Goal: Task Accomplishment & Management: Manage account settings

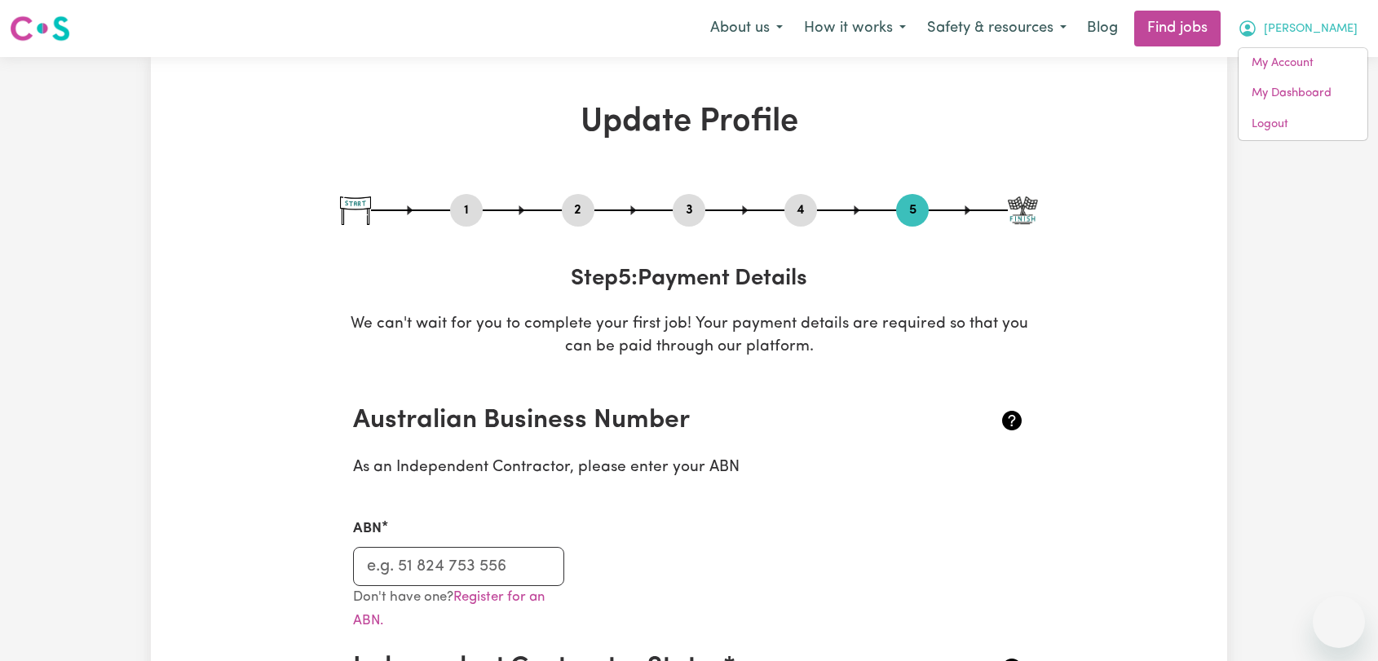
select select "I am providing services through another platform"
click at [1287, 124] on link "Logout" at bounding box center [1303, 124] width 129 height 31
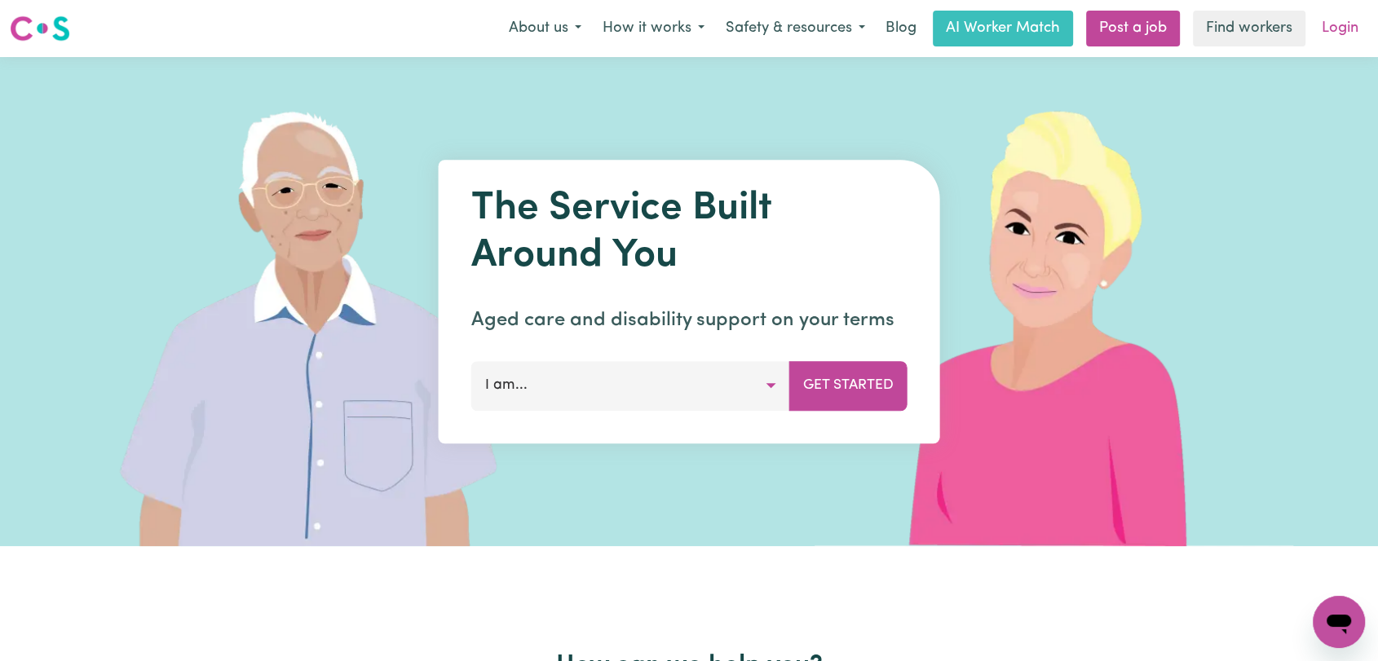
click at [1341, 32] on link "Login" at bounding box center [1340, 29] width 56 height 36
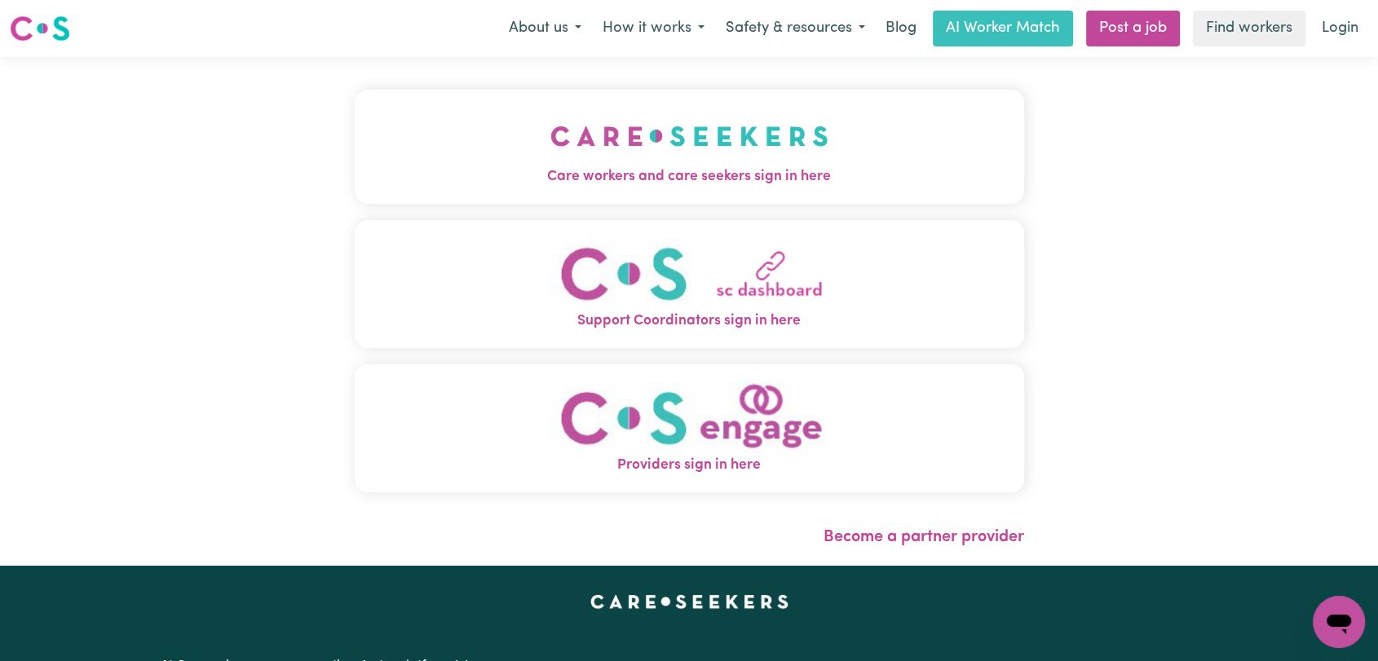
click at [550, 139] on img "Care workers and care seekers sign in here" at bounding box center [689, 136] width 278 height 60
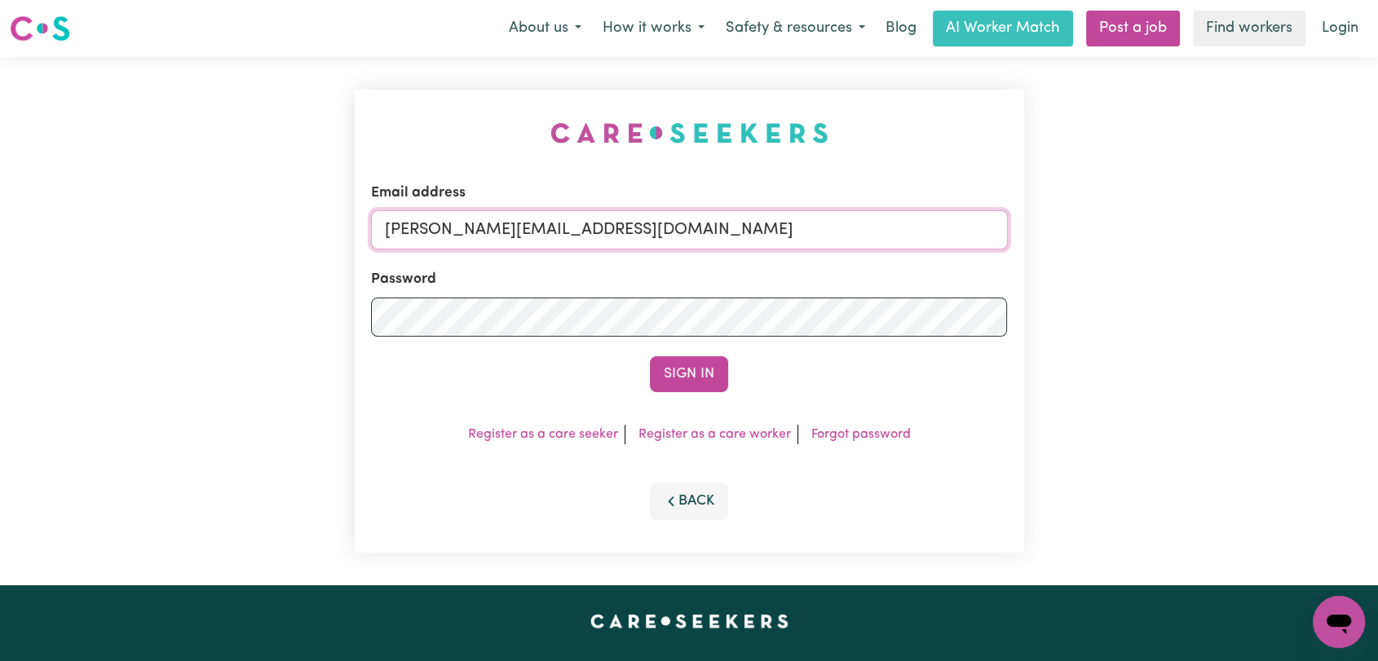
drag, startPoint x: 791, startPoint y: 233, endPoint x: 762, endPoint y: 247, distance: 31.7
click at [791, 232] on input "[PERSON_NAME][EMAIL_ADDRESS][DOMAIN_NAME]" at bounding box center [689, 229] width 637 height 39
drag, startPoint x: 468, startPoint y: 230, endPoint x: 901, endPoint y: 241, distance: 433.2
click at [901, 241] on input "Superuser~[EMAIL_ADDRESS][DOMAIN_NAME]" at bounding box center [689, 229] width 637 height 39
type input "Superuser~[EMAIL_ADDRESS][DOMAIN_NAME]"
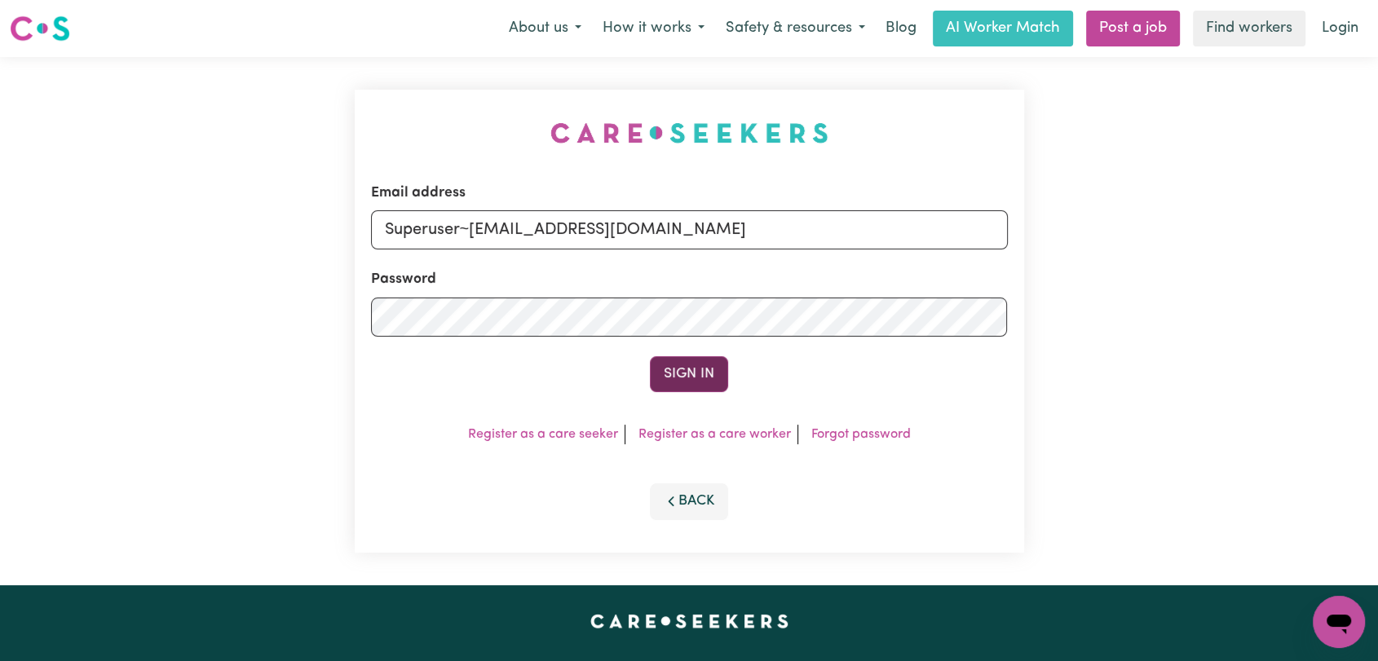
click at [698, 380] on button "Sign In" at bounding box center [689, 374] width 78 height 36
